Goal: Information Seeking & Learning: Stay updated

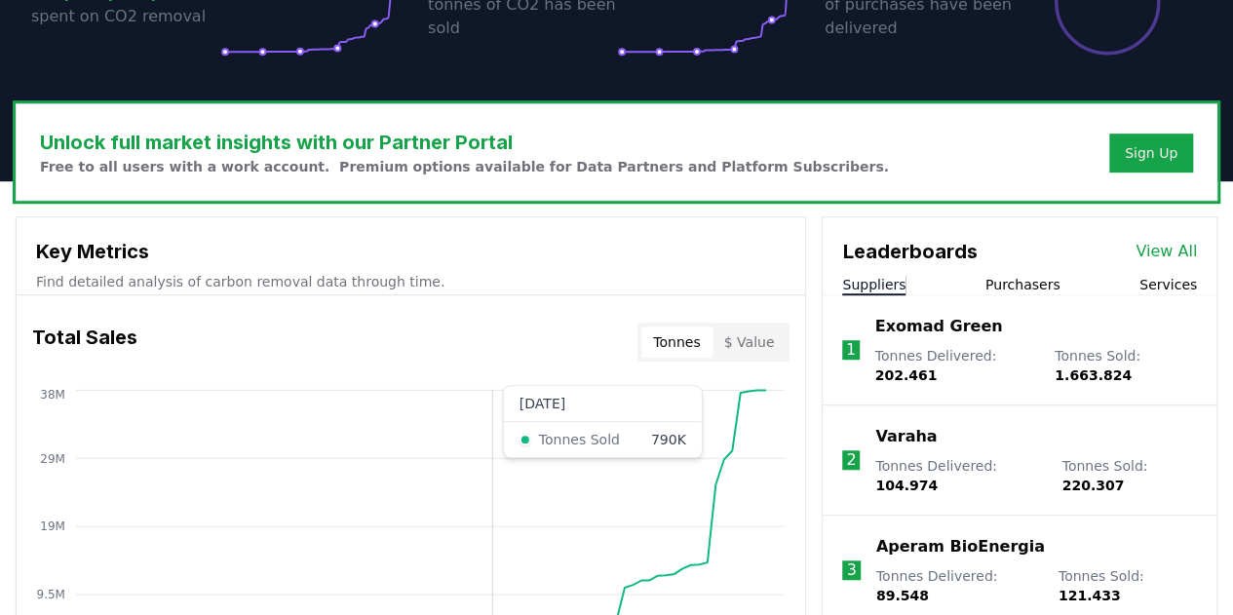
scroll to position [682, 0]
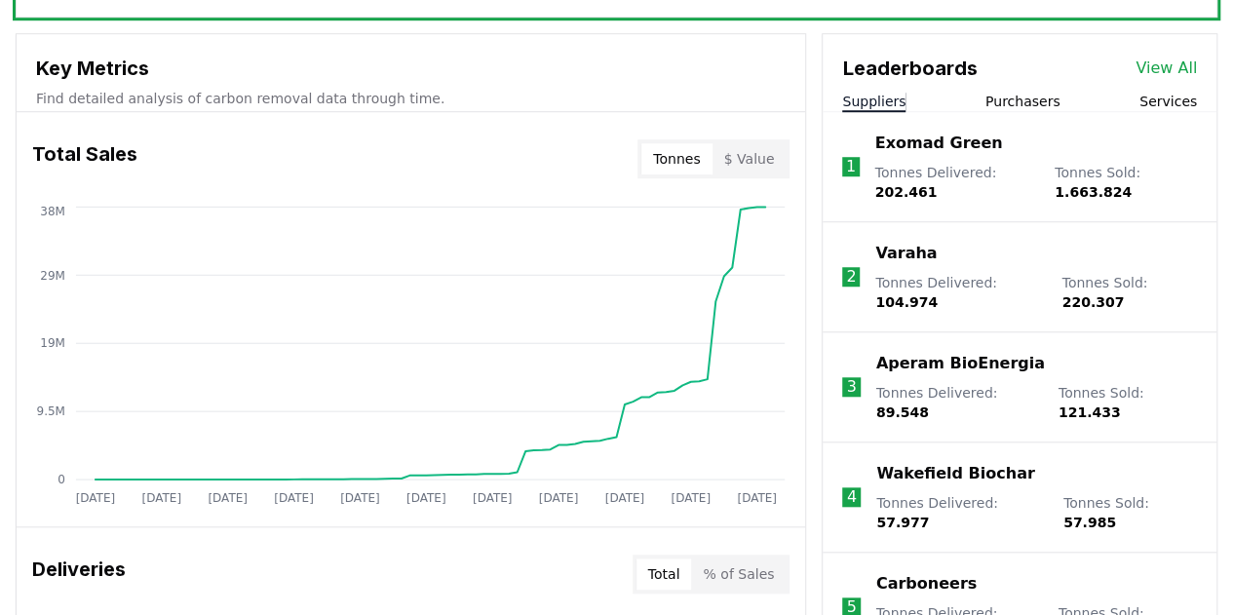
click at [1178, 75] on link "View All" at bounding box center [1165, 68] width 61 height 23
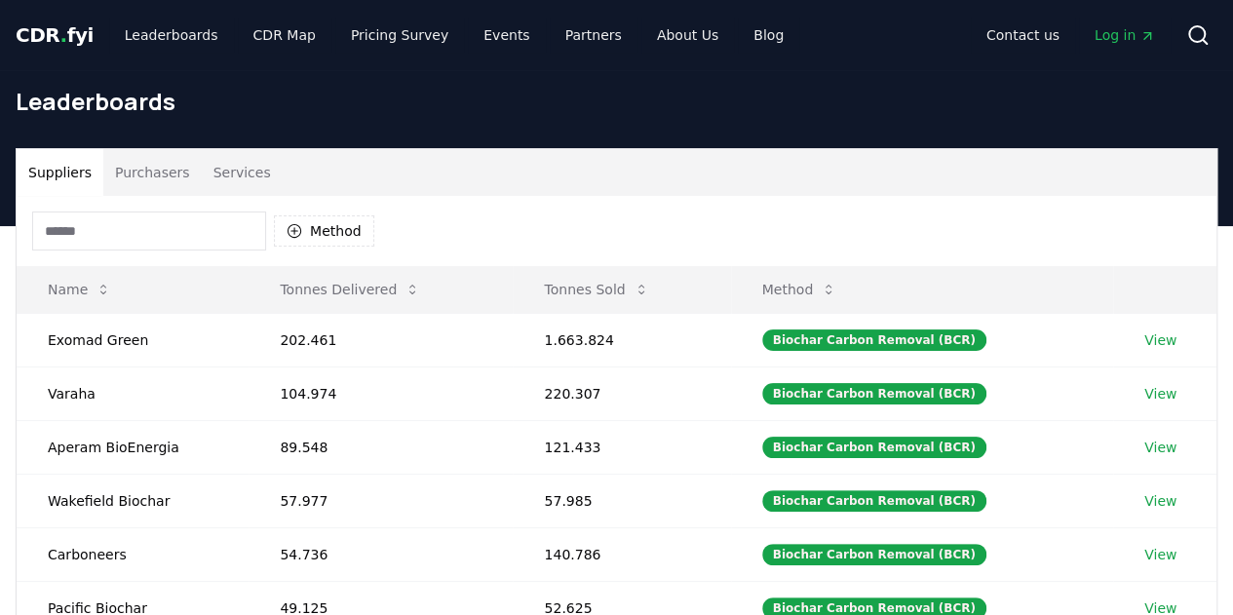
click at [144, 229] on input at bounding box center [149, 230] width 234 height 39
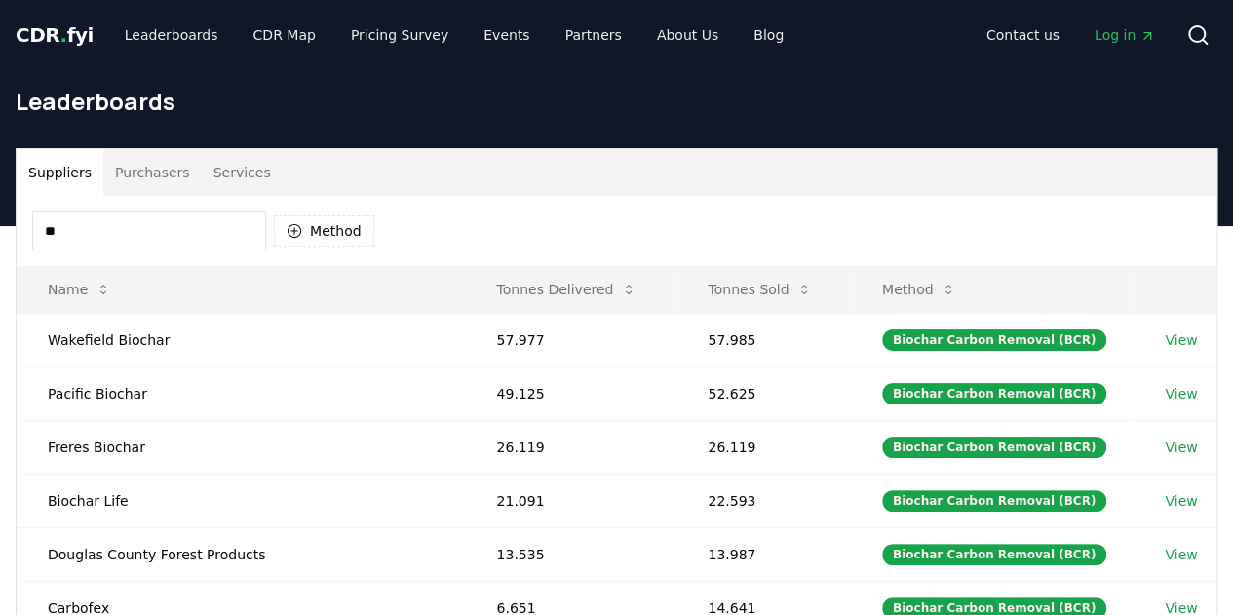
type input "*"
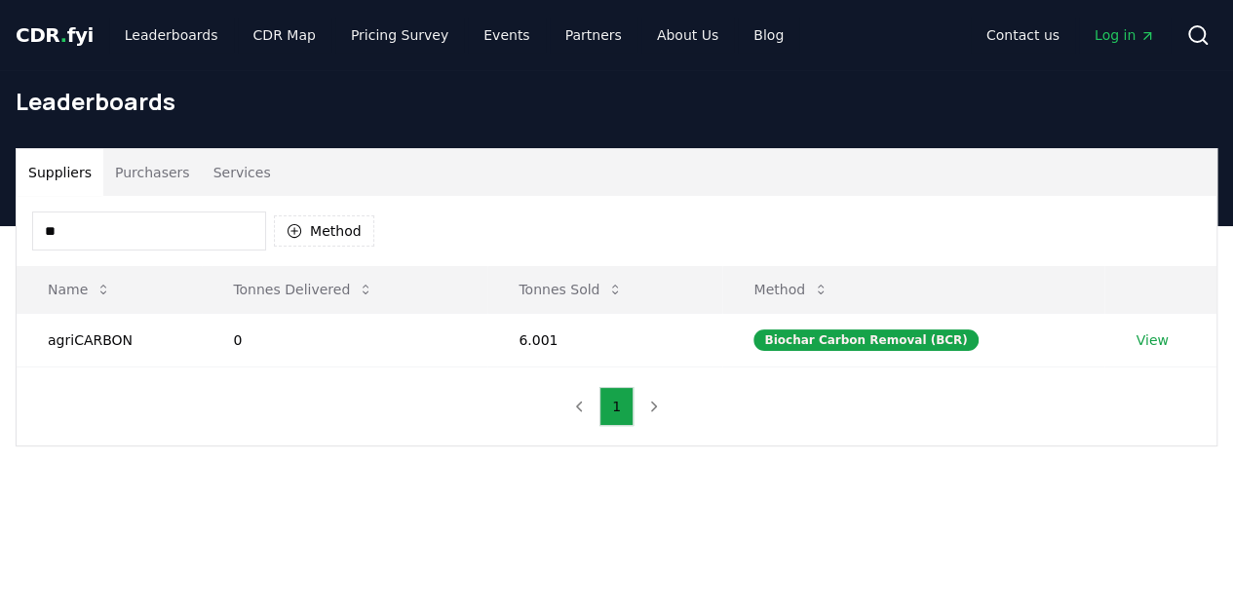
type input "*"
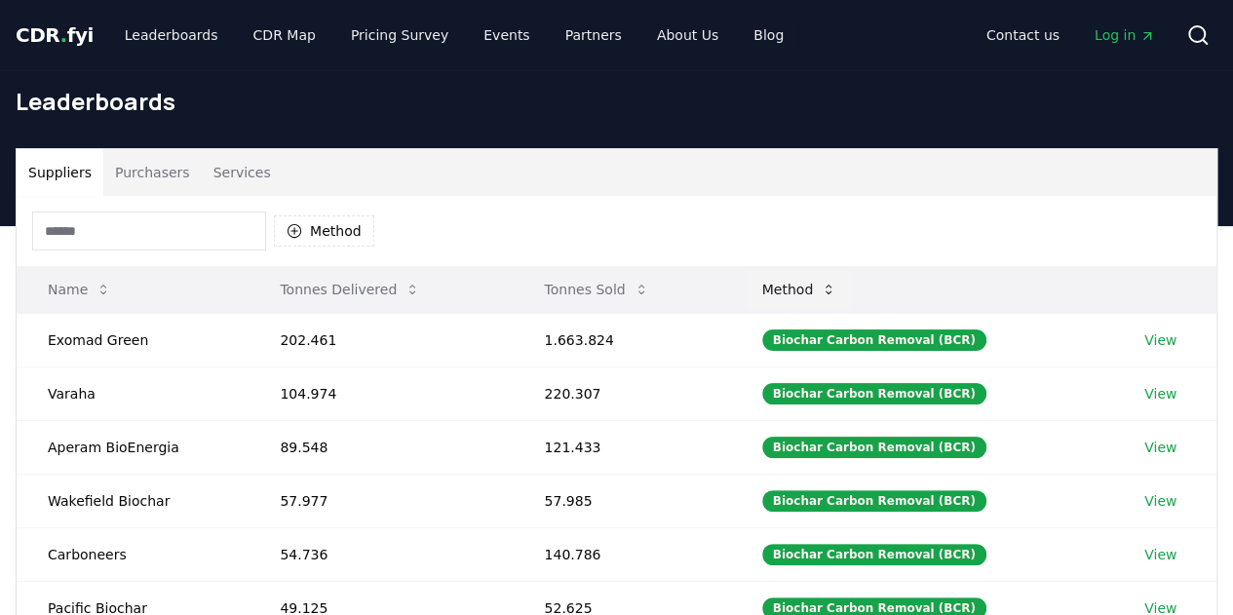
click at [836, 293] on icon at bounding box center [828, 290] width 16 height 16
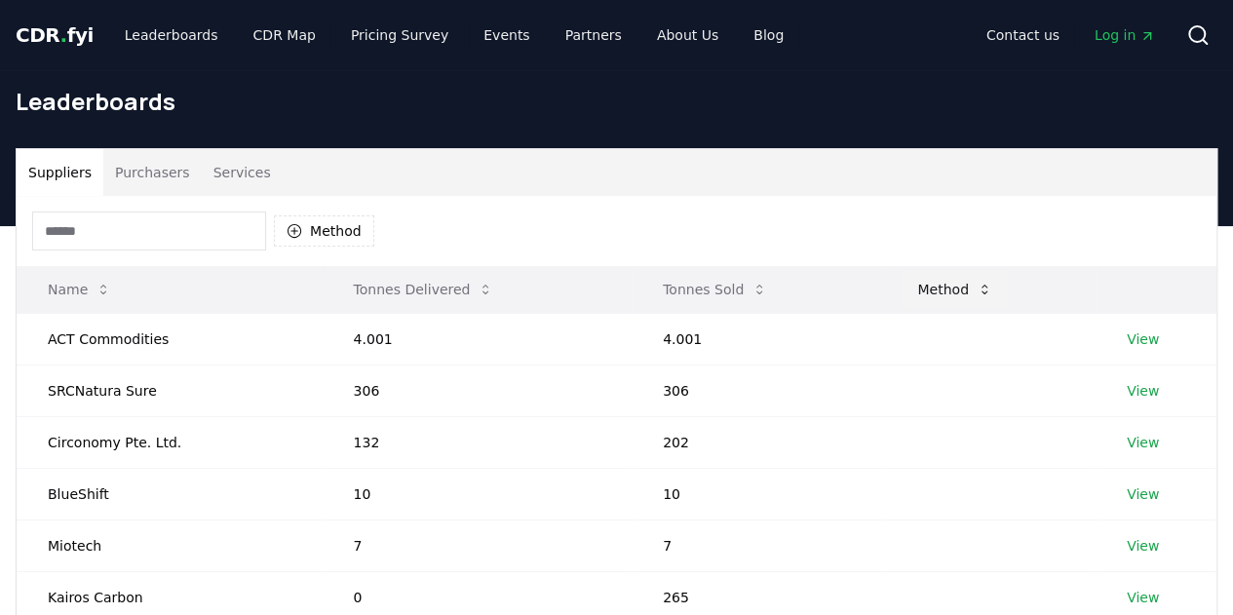
click at [951, 285] on button "Method" at bounding box center [954, 289] width 106 height 39
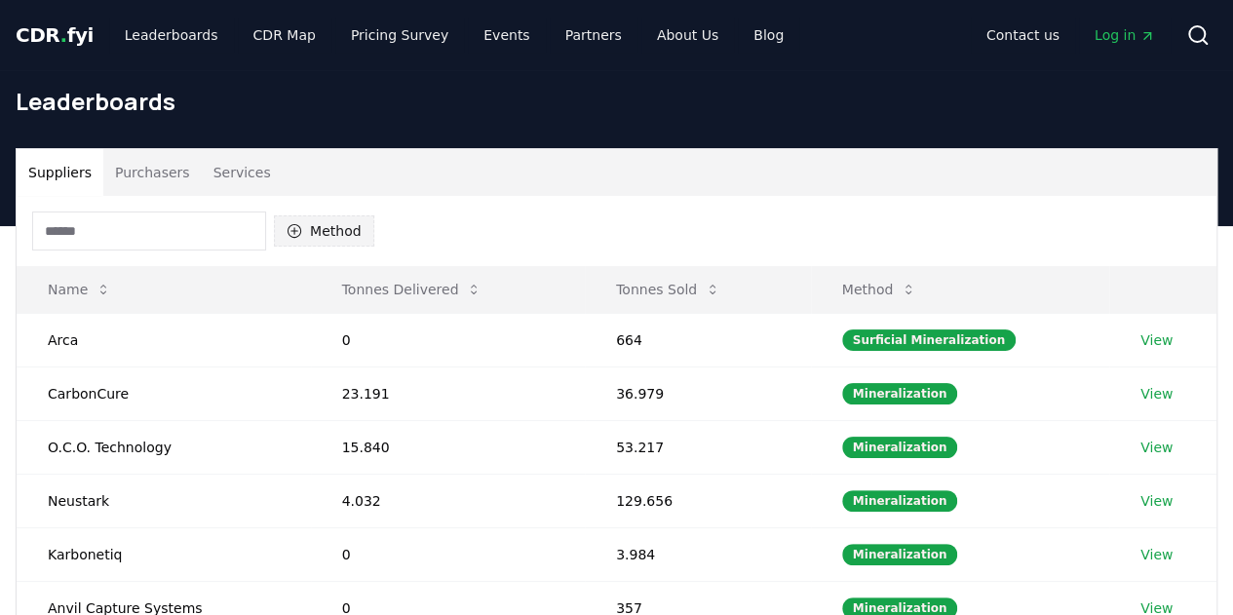
click at [364, 235] on button "Method" at bounding box center [324, 230] width 100 height 31
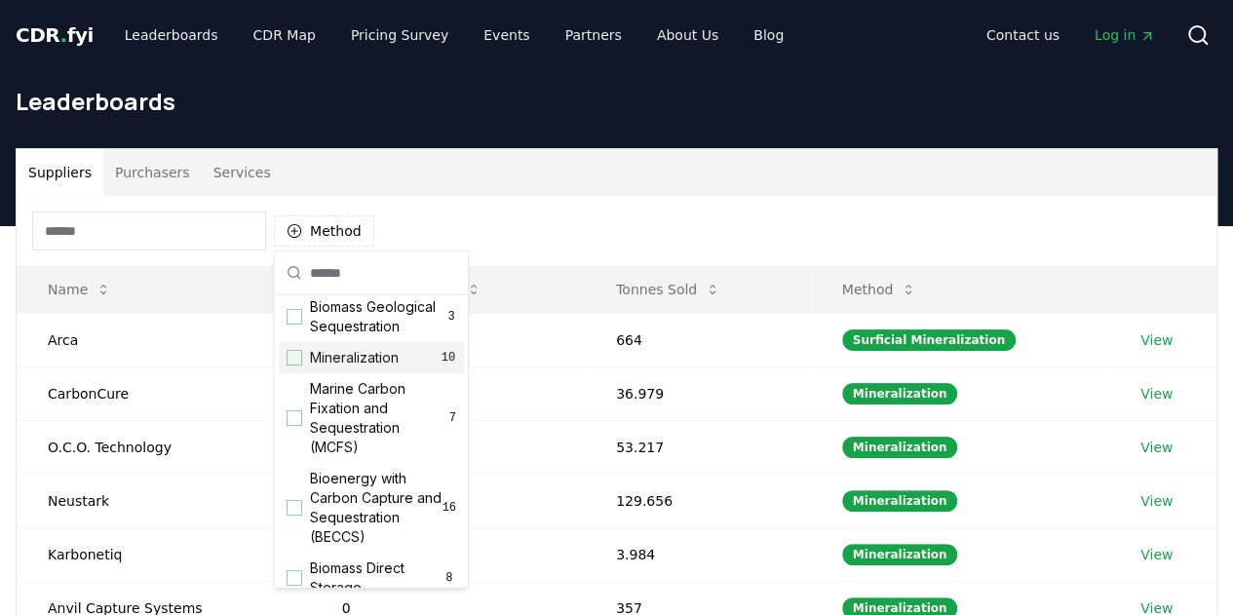
scroll to position [97, 0]
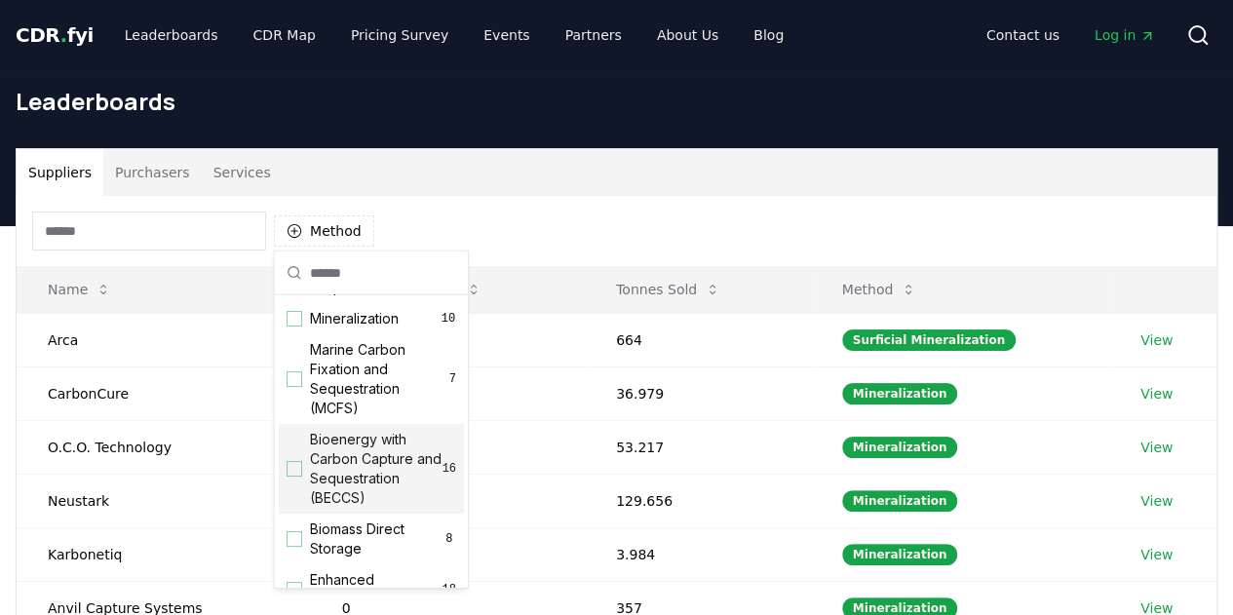
click at [348, 473] on span "Bioenergy with Carbon Capture and Sequestration (BECCS)" at bounding box center [376, 469] width 133 height 78
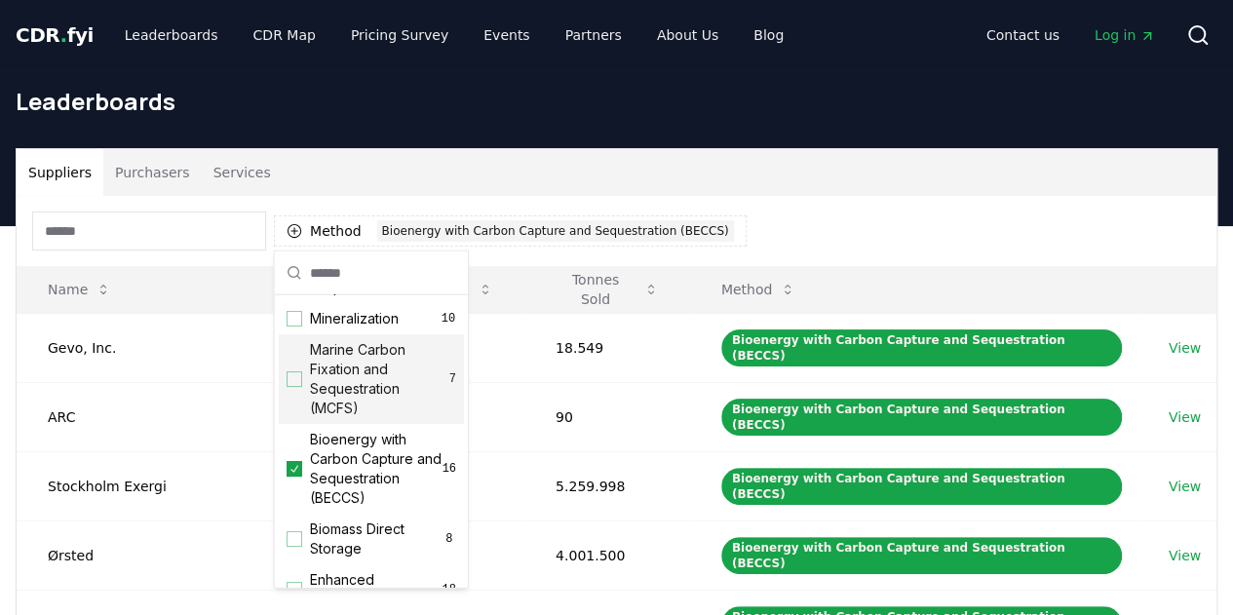
click at [793, 208] on div "Method 1 Bioenergy with Carbon Capture and Sequestration (BECCS)" at bounding box center [616, 231] width 1199 height 70
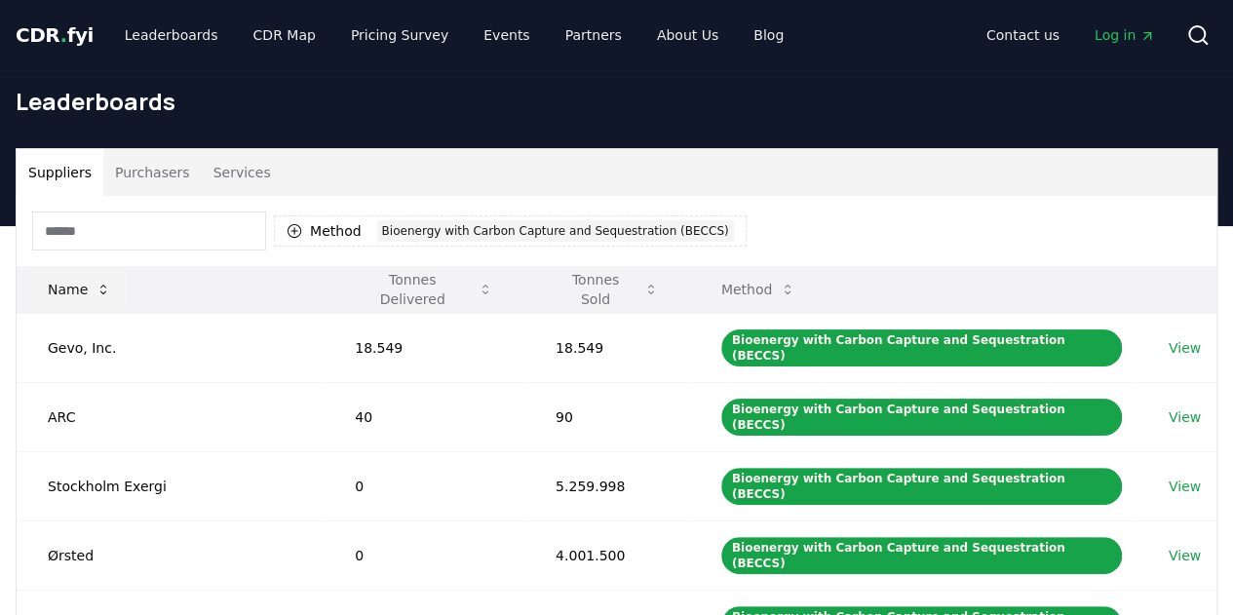
click at [81, 278] on button "Name" at bounding box center [79, 289] width 95 height 39
click at [598, 305] on button "Tonnes Sold" at bounding box center [607, 289] width 134 height 39
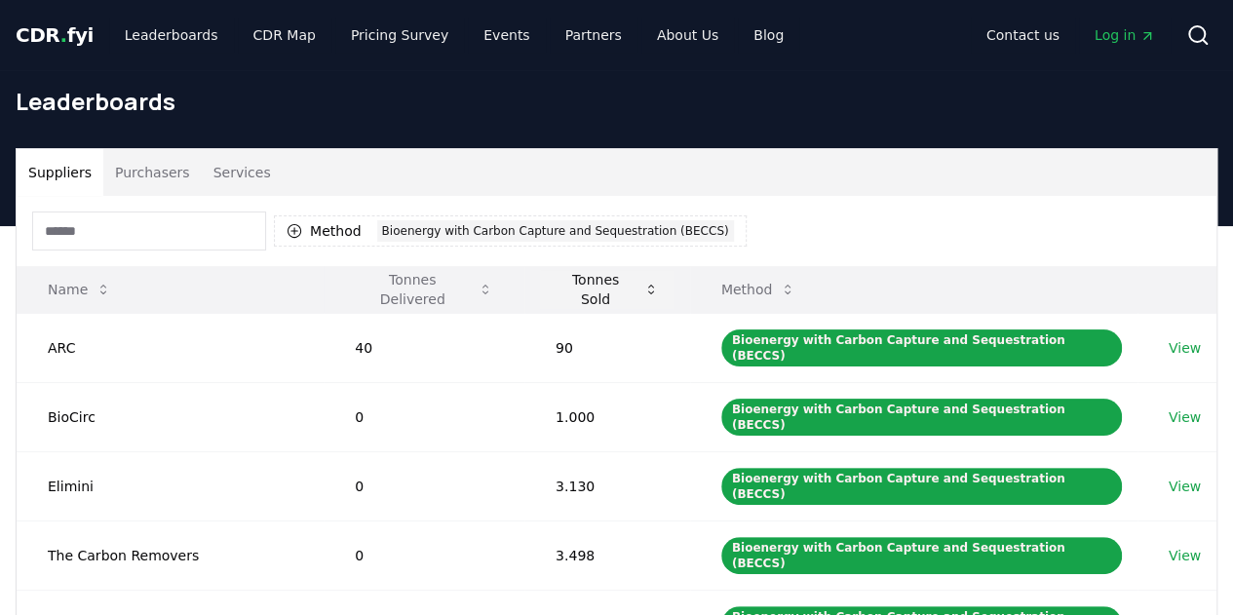
click at [601, 297] on button "Tonnes Sold" at bounding box center [607, 289] width 134 height 39
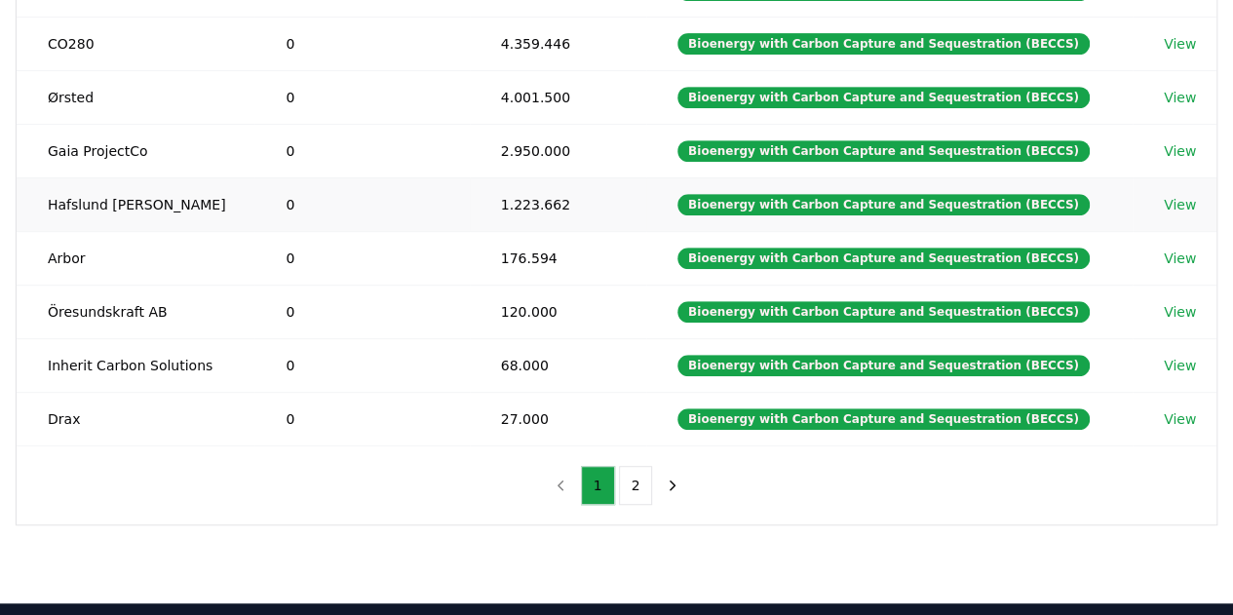
scroll to position [585, 0]
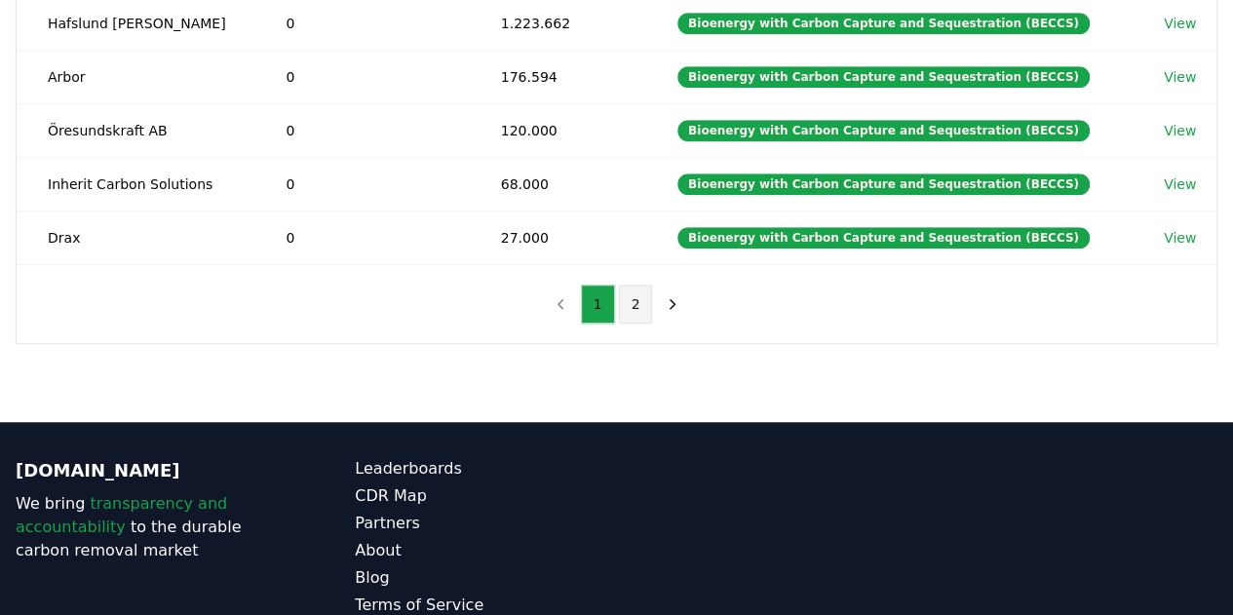
click at [640, 305] on button "2" at bounding box center [636, 304] width 34 height 39
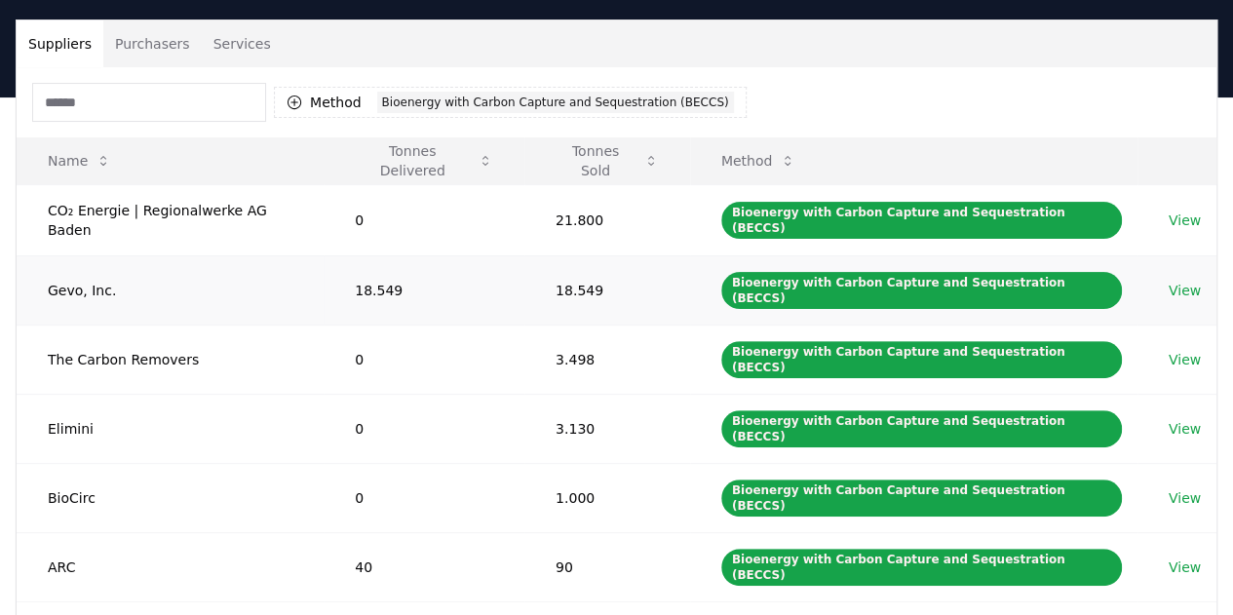
scroll to position [195, 0]
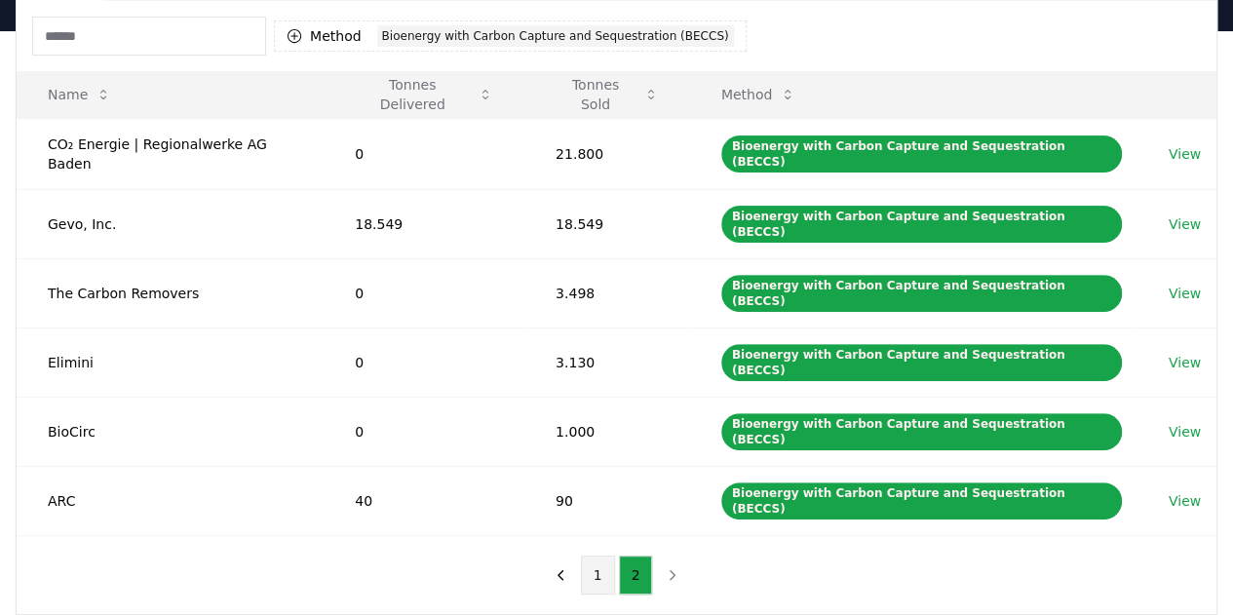
click at [596, 555] on button "1" at bounding box center [598, 574] width 34 height 39
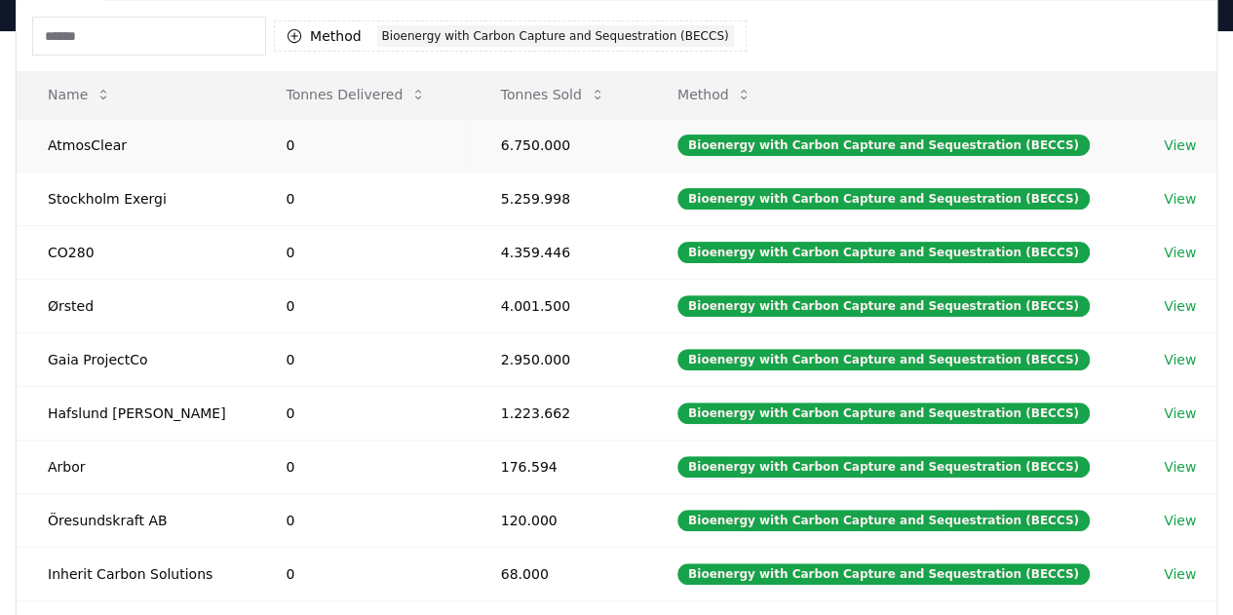
click at [1163, 146] on link "View" at bounding box center [1179, 144] width 32 height 19
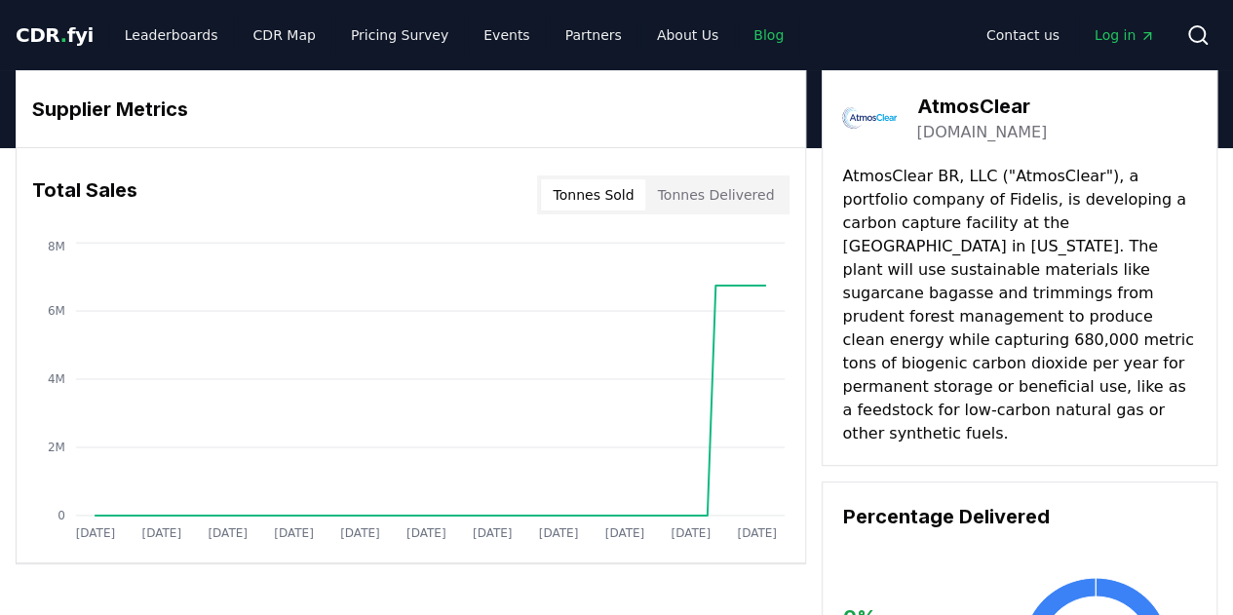
click at [738, 40] on link "Blog" at bounding box center [768, 35] width 61 height 35
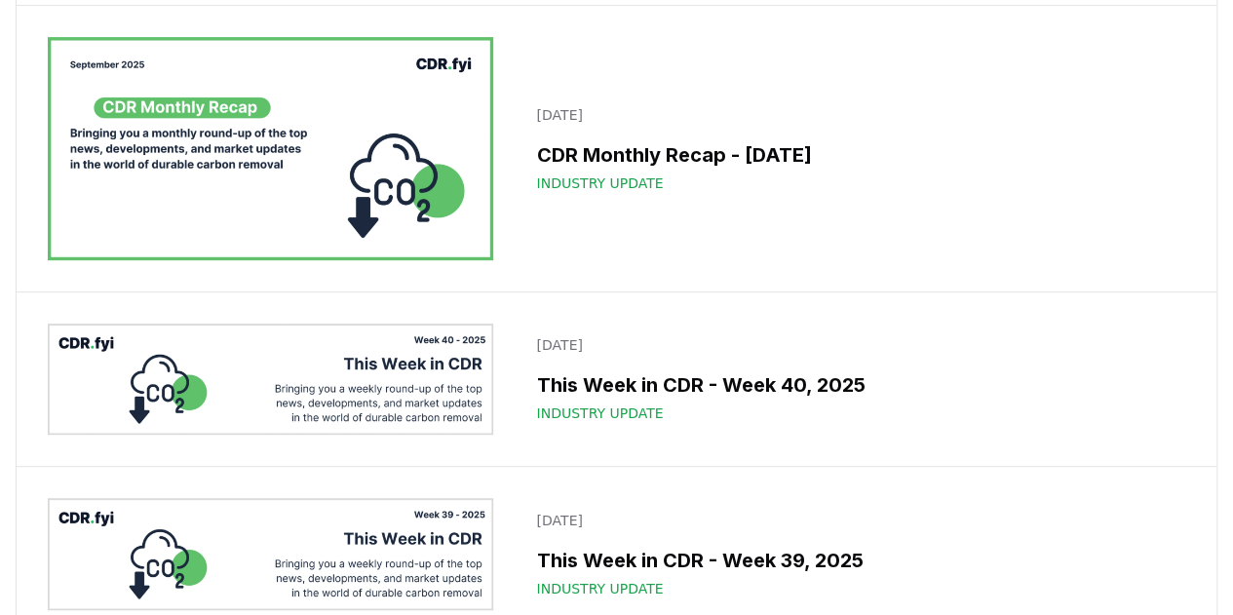
scroll to position [97, 0]
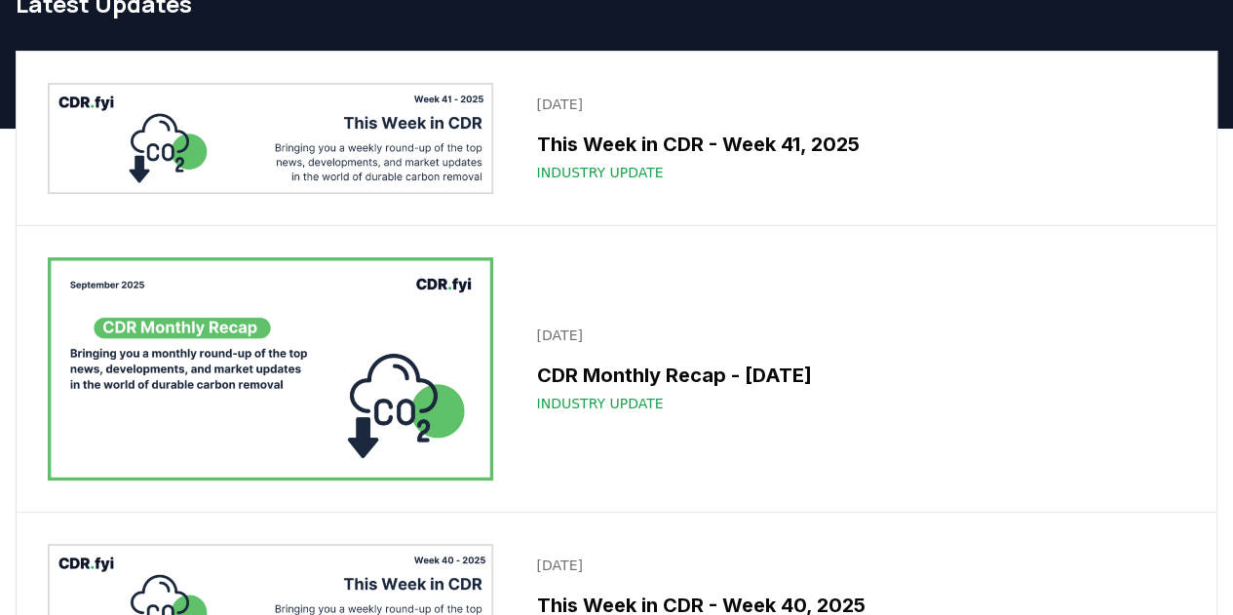
click at [396, 385] on img at bounding box center [270, 368] width 445 height 223
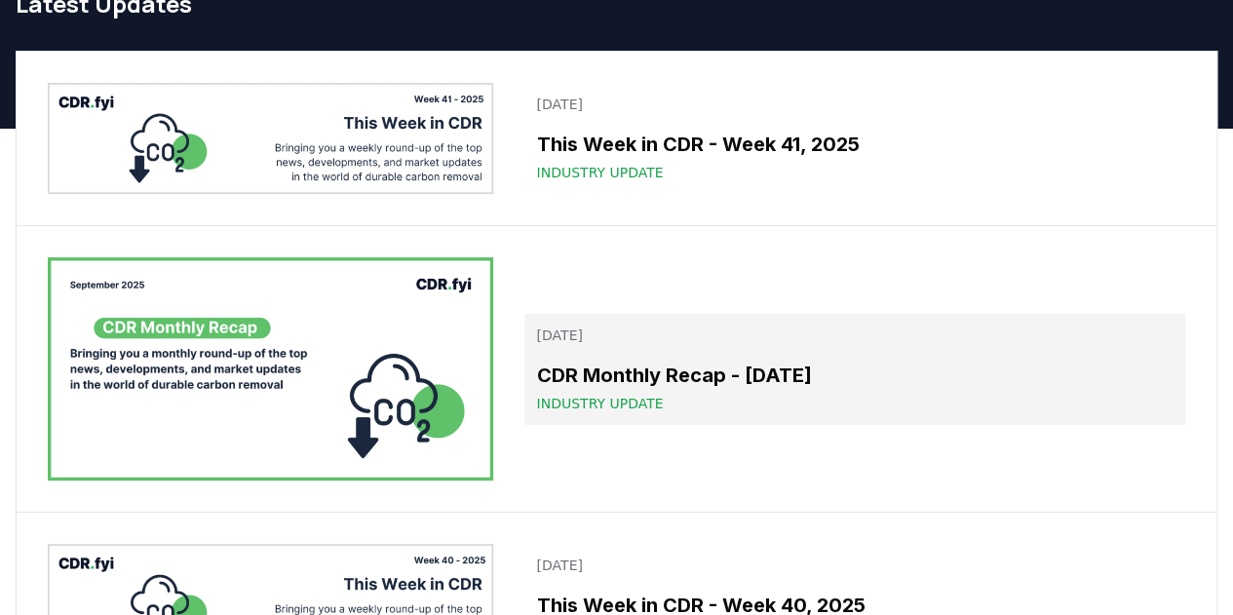
click at [569, 381] on h3 "CDR Monthly Recap - [DATE]" at bounding box center [854, 374] width 637 height 29
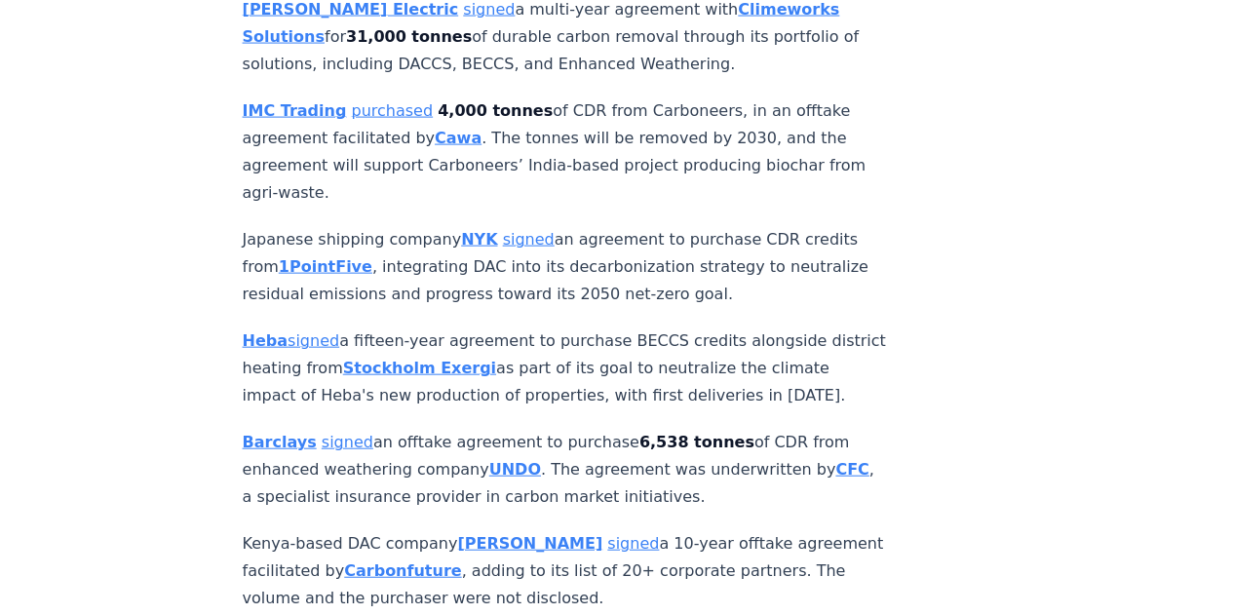
scroll to position [2338, 0]
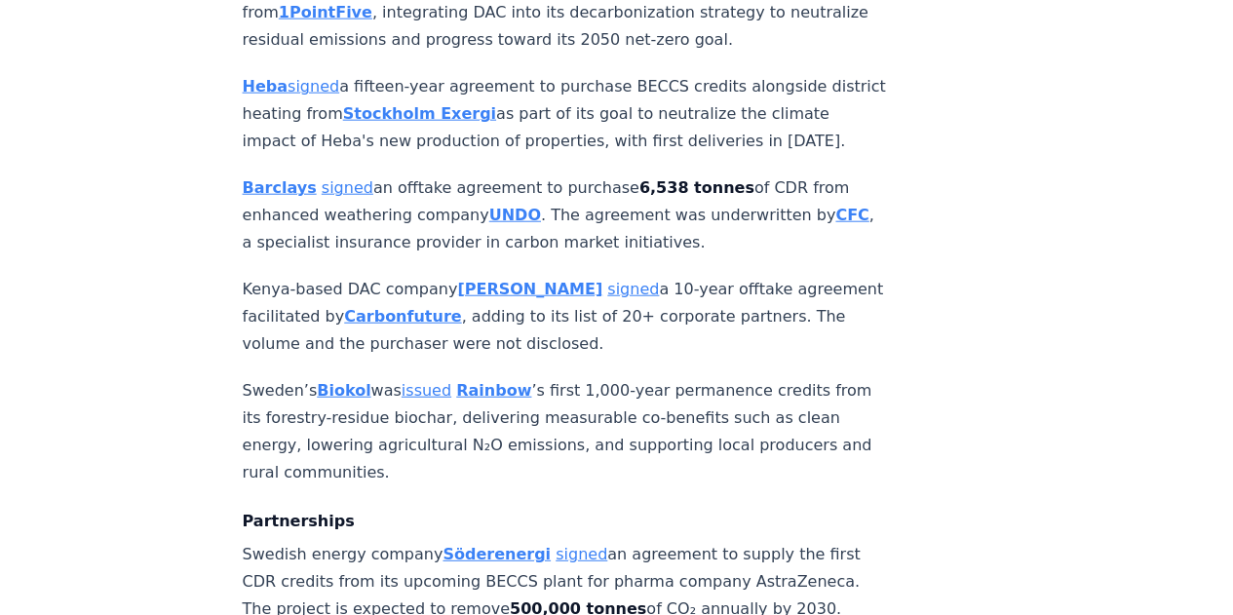
drag, startPoint x: 515, startPoint y: 375, endPoint x: 645, endPoint y: 428, distance: 139.9
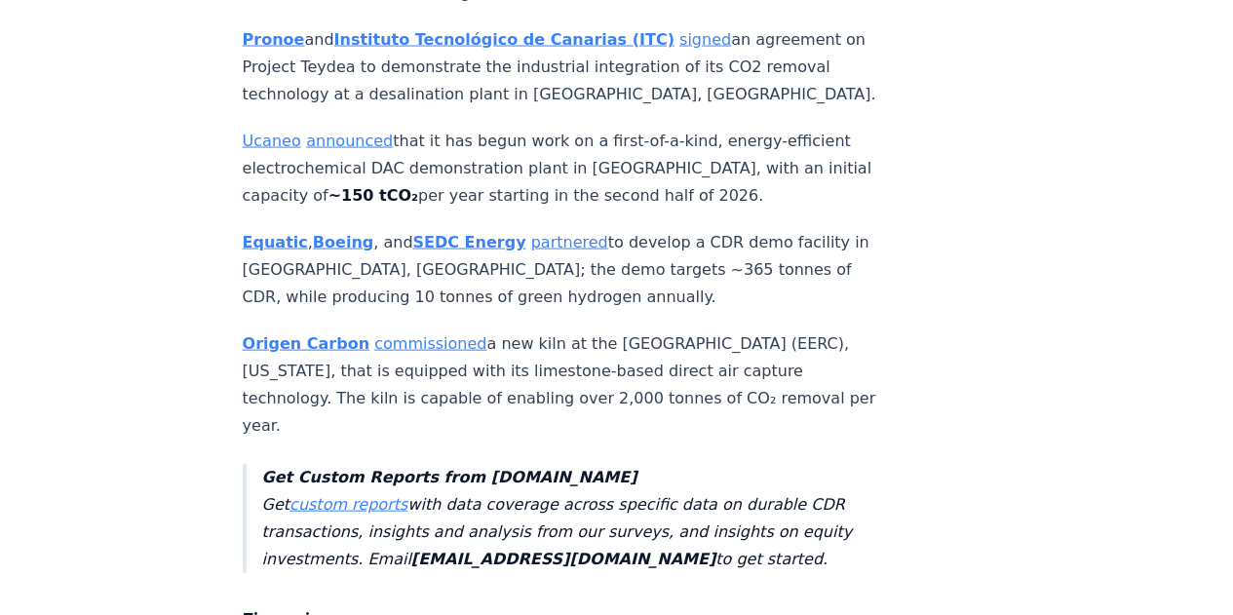
scroll to position [5651, 0]
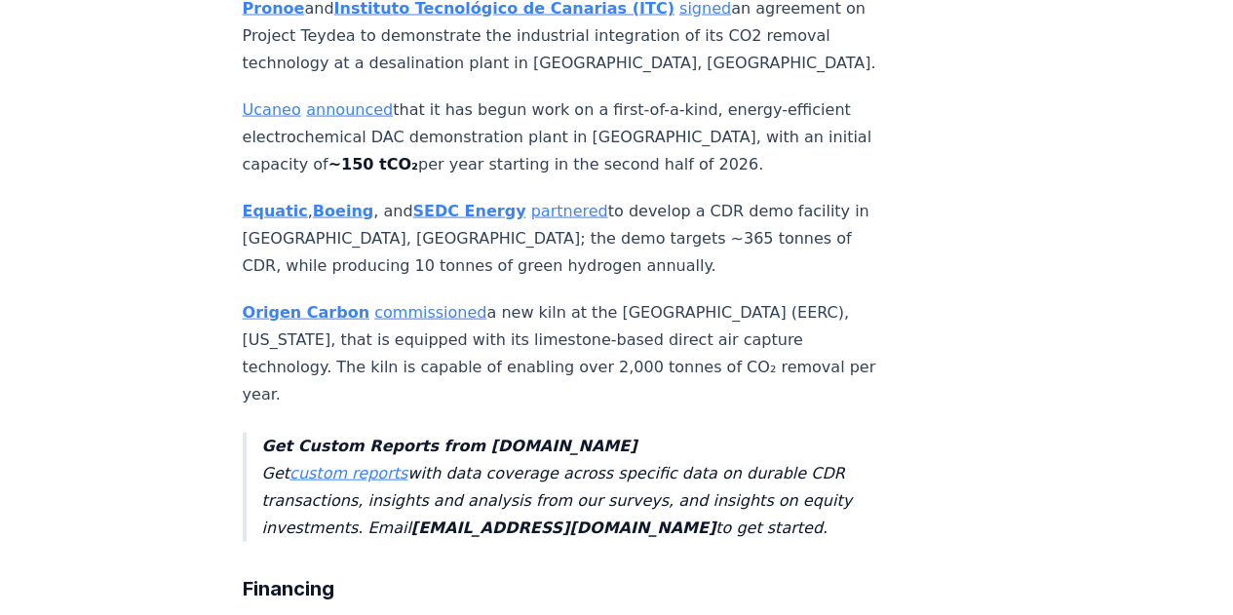
drag, startPoint x: 530, startPoint y: 338, endPoint x: 596, endPoint y: 541, distance: 213.2
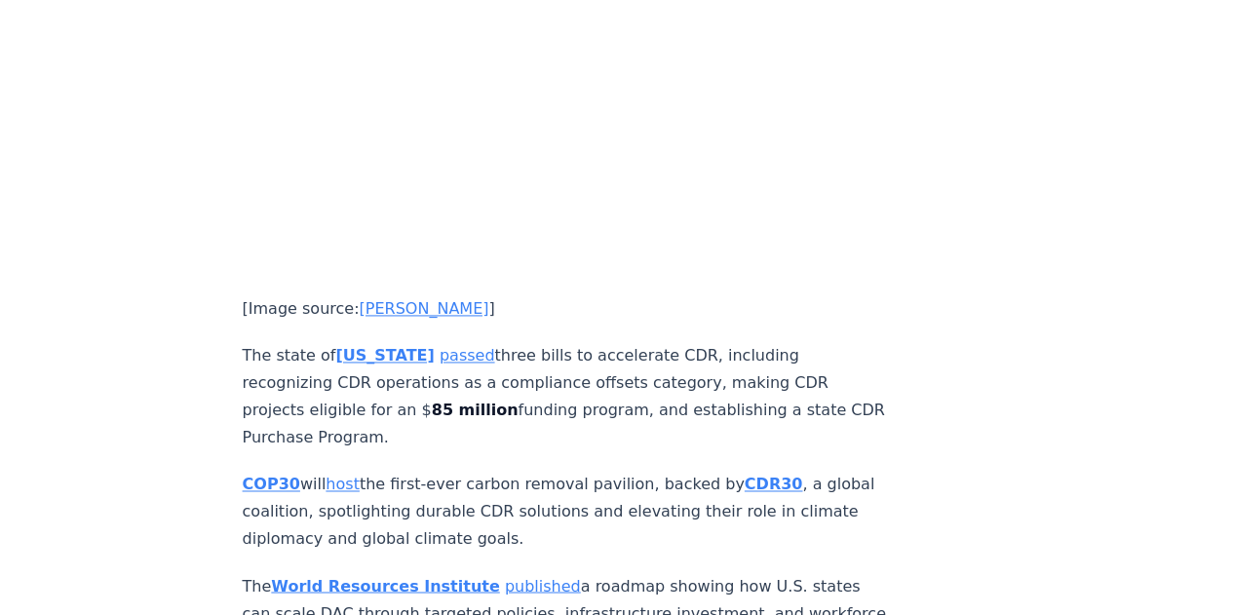
scroll to position [8769, 0]
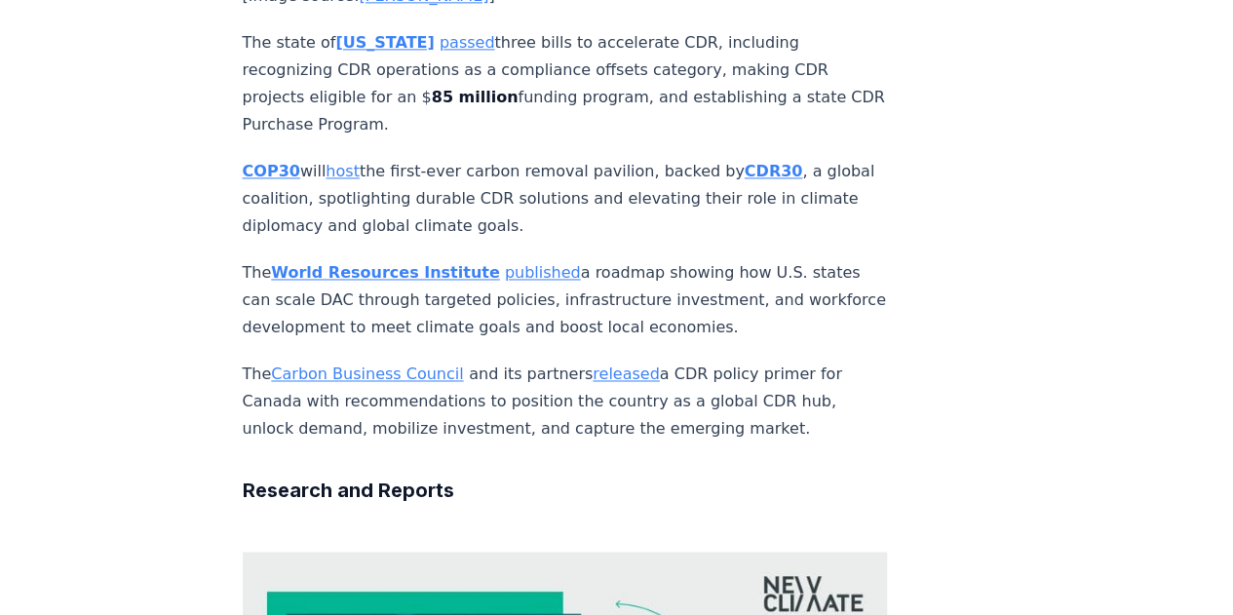
drag, startPoint x: 469, startPoint y: 171, endPoint x: 541, endPoint y: 221, distance: 87.6
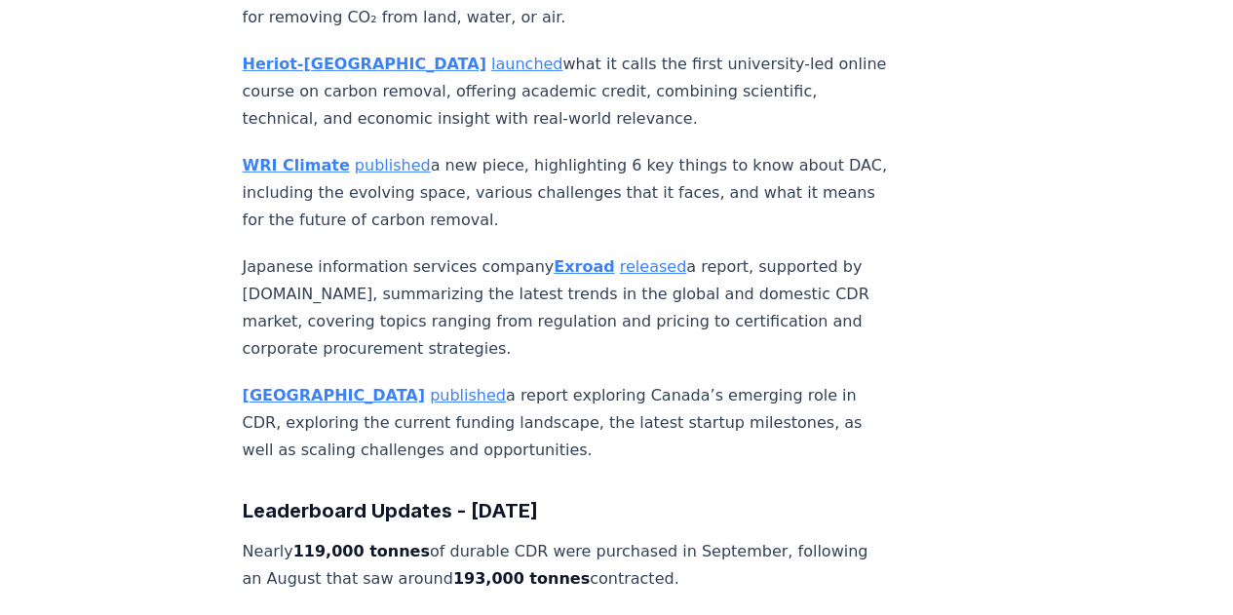
scroll to position [10523, 0]
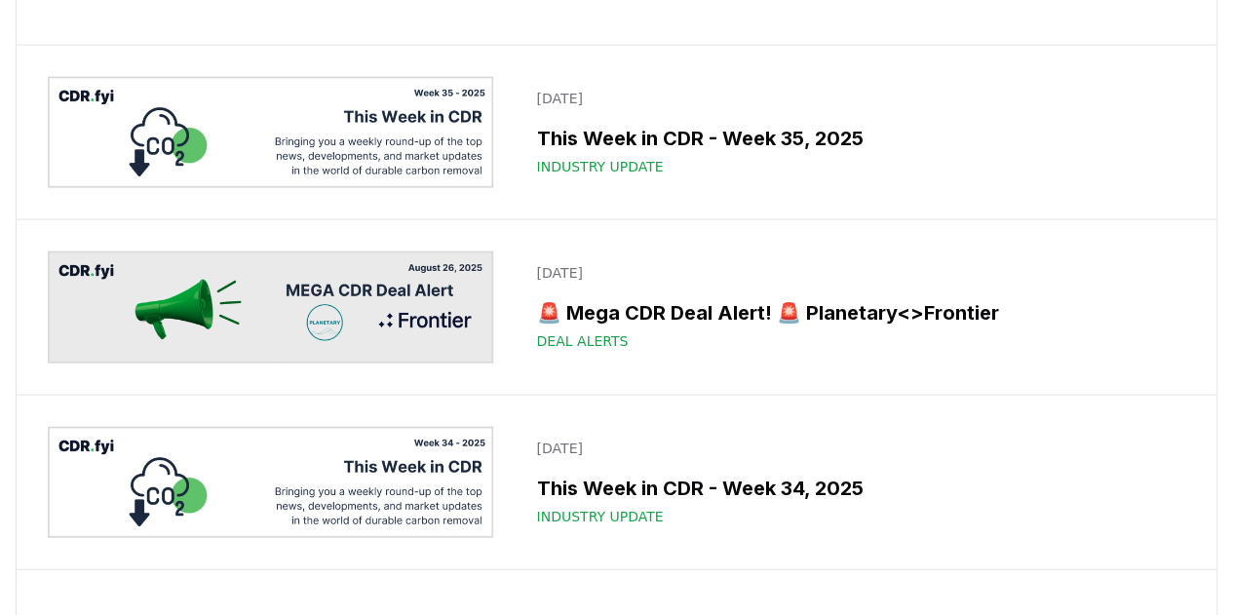
scroll to position [2144, 0]
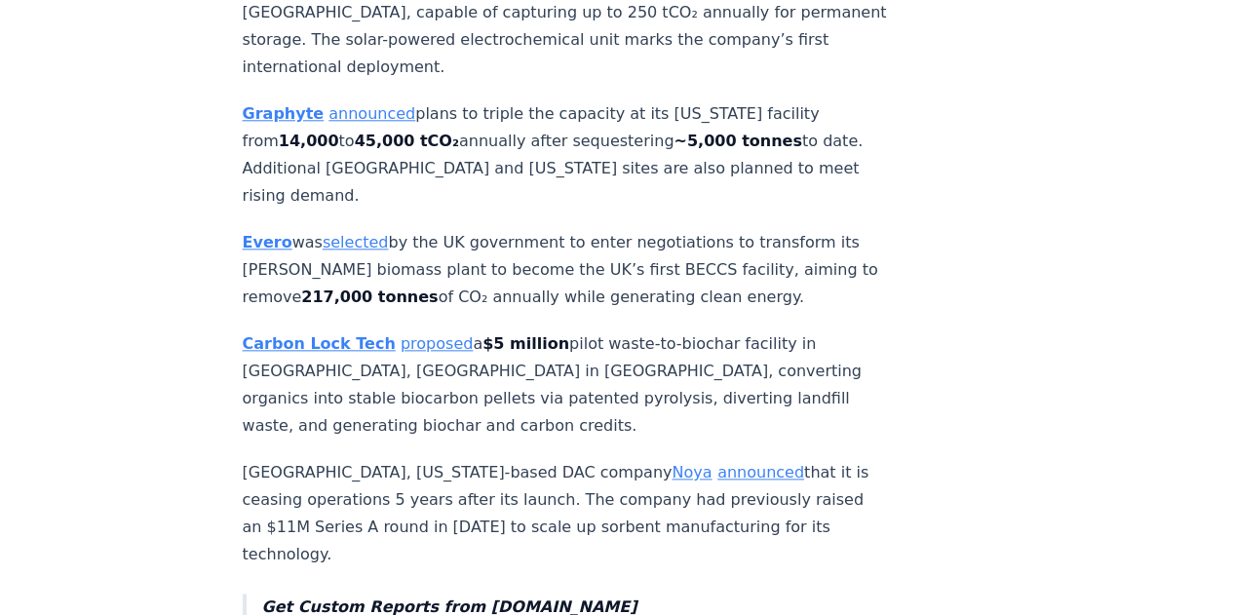
scroll to position [4677, 0]
